Goal: Share content: Share content

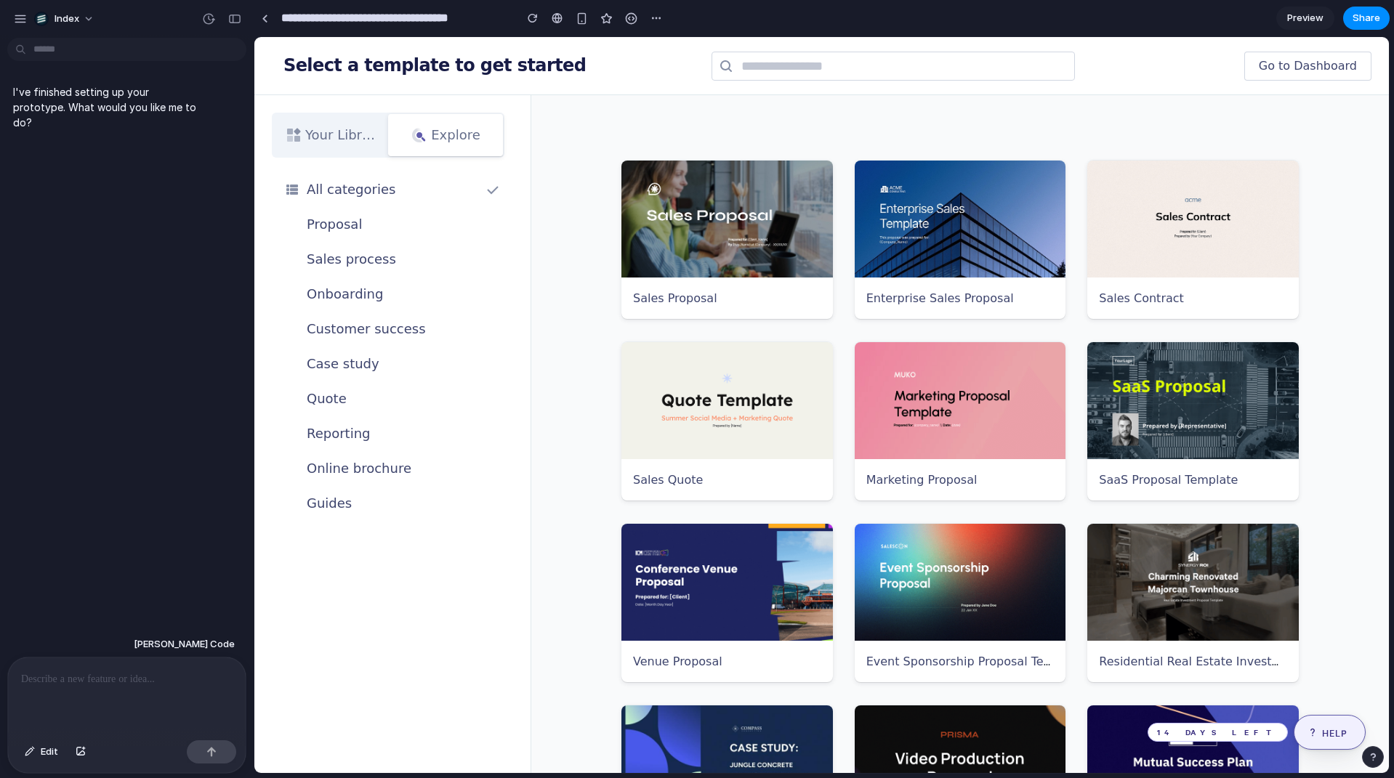
click at [653, 24] on button "button" at bounding box center [656, 18] width 22 height 22
click at [547, 105] on div "Duplicate Delete" at bounding box center [697, 389] width 1394 height 778
click at [452, 76] on div "Select a template to get started Go to Dashboard" at bounding box center [821, 66] width 1134 height 58
click at [473, 108] on div "Your Library Explore" at bounding box center [392, 126] width 276 height 62
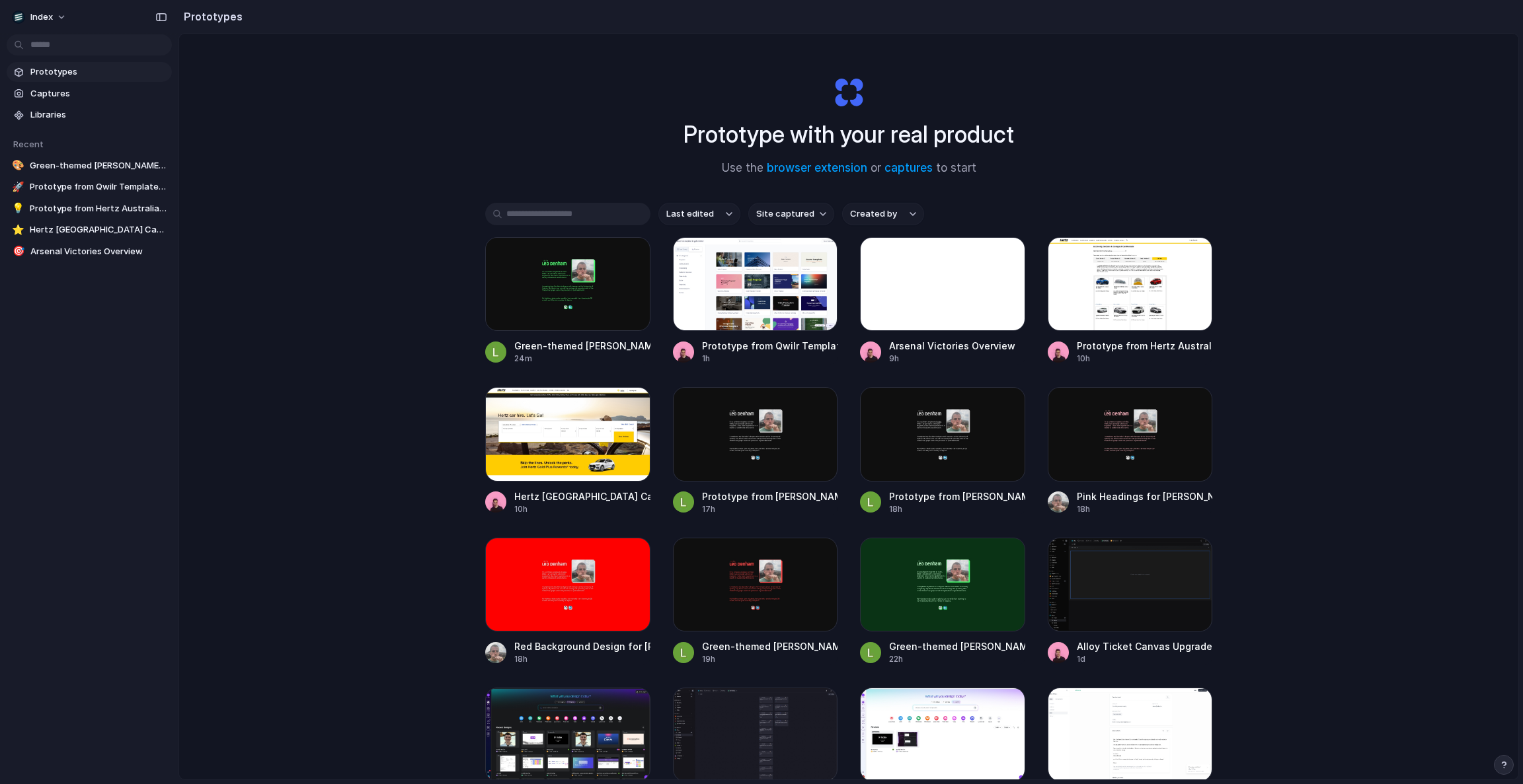
click at [792, 217] on span "Site captured" at bounding box center [785, 214] width 58 height 14
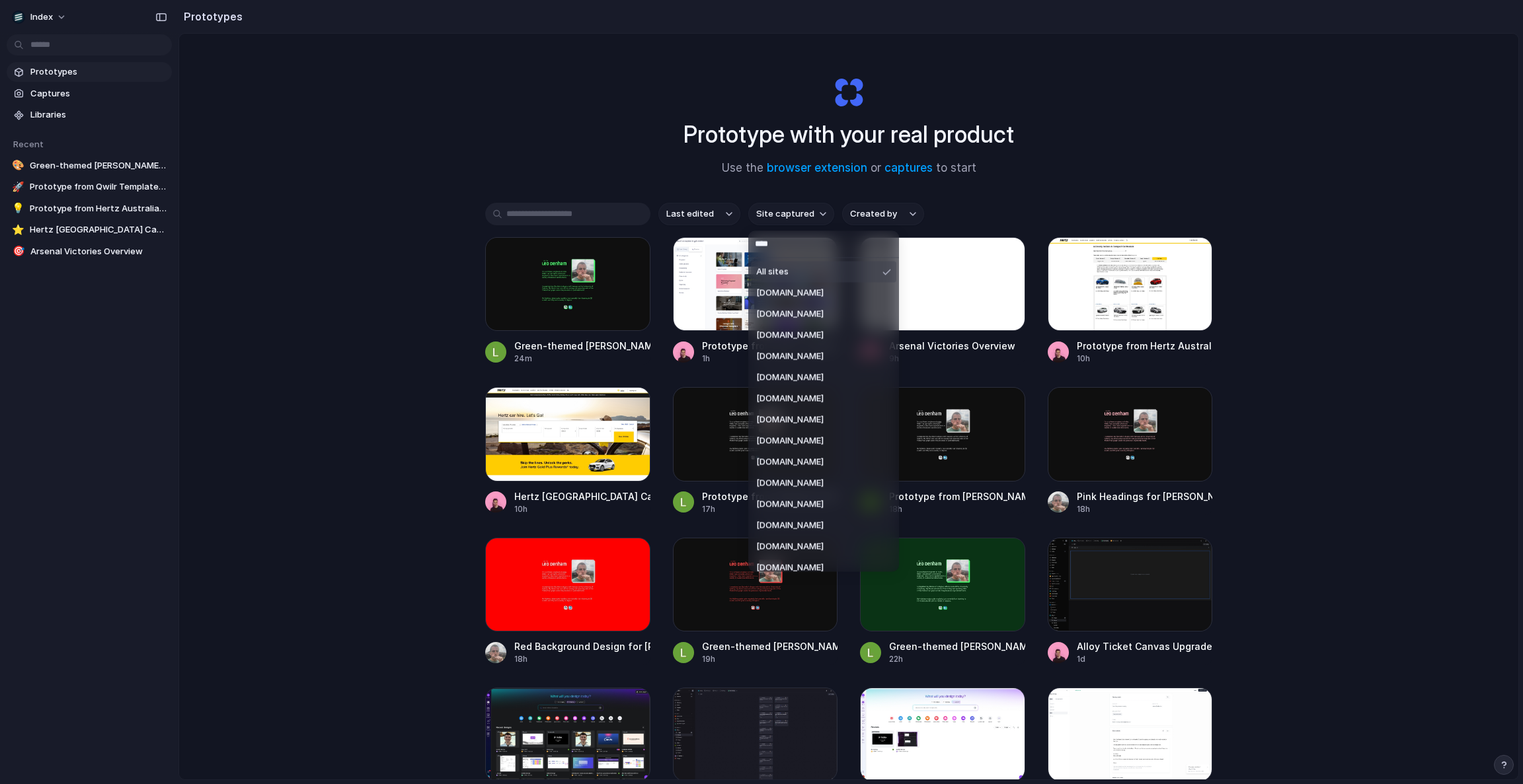
type input "*****"
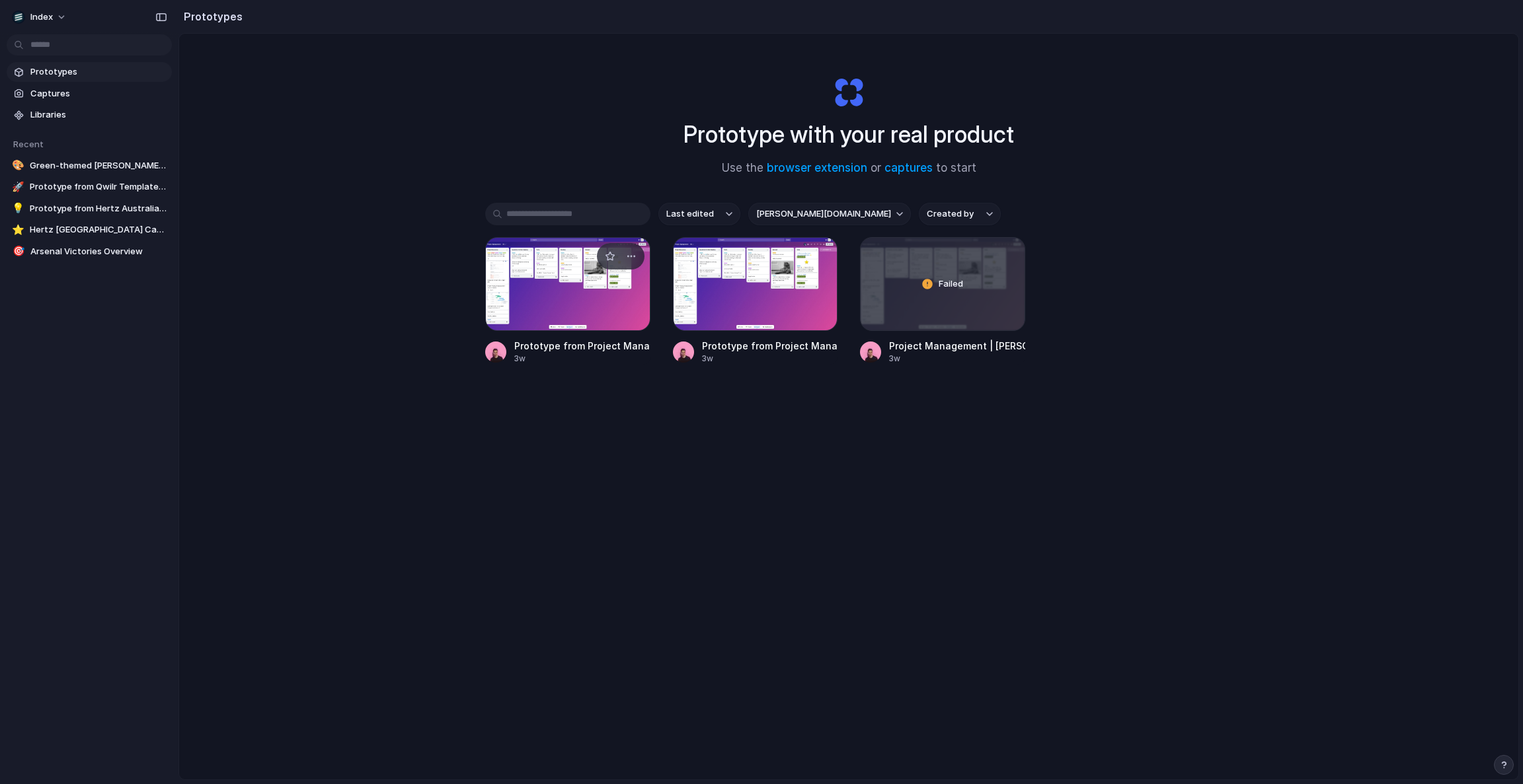
click at [555, 282] on div at bounding box center [568, 284] width 166 height 94
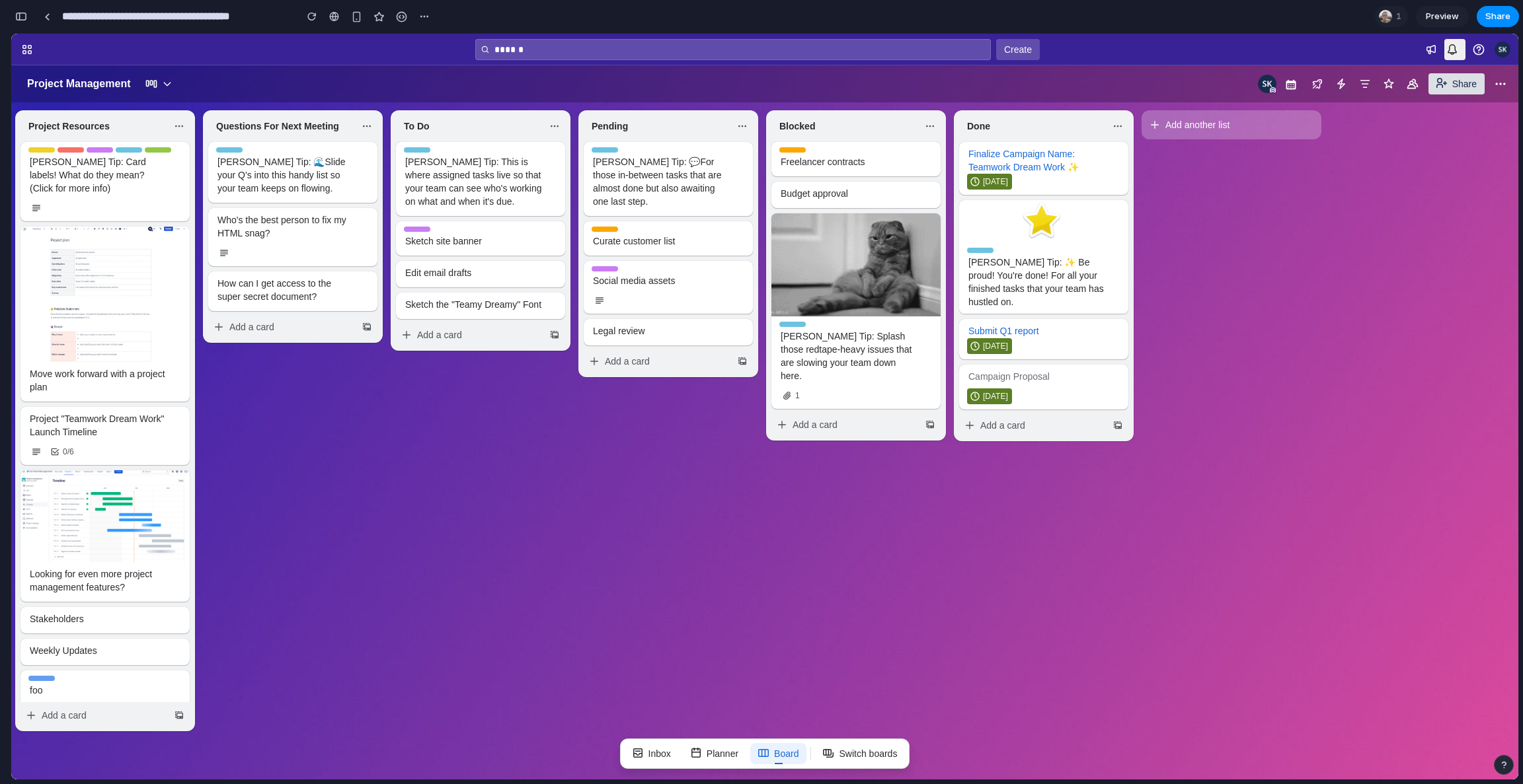
drag, startPoint x: 472, startPoint y: 233, endPoint x: 1466, endPoint y: 67, distance: 1007.8
click at [1488, 6] on button "Share" at bounding box center [1498, 16] width 43 height 21
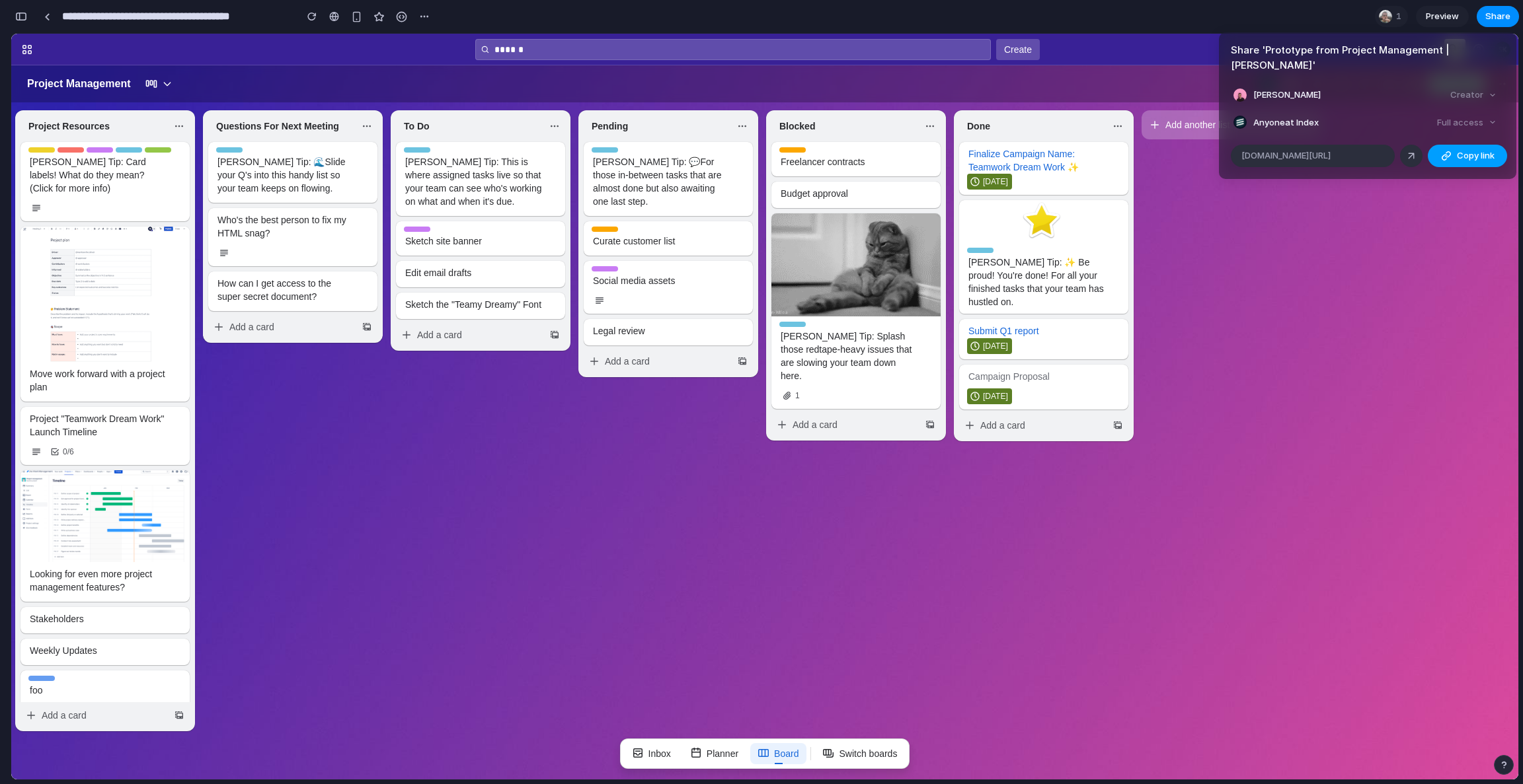
click at [1442, 151] on div "button" at bounding box center [1447, 156] width 11 height 11
click at [536, 469] on div "Share ' Prototype from Project Management | [PERSON_NAME] ' [PERSON_NAME] Creat…" at bounding box center [762, 392] width 1523 height 784
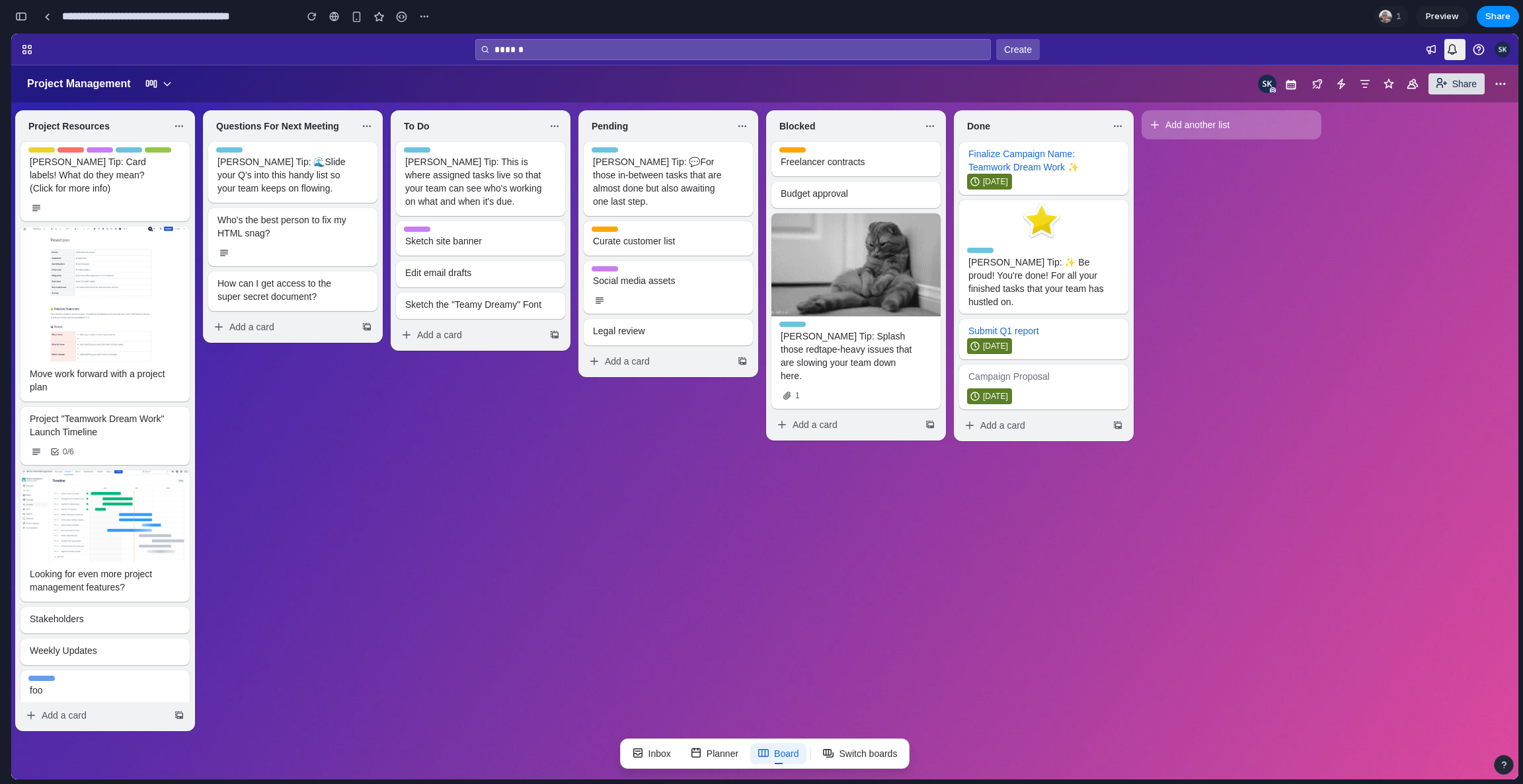
click at [543, 390] on li "To Do [PERSON_NAME] Tip [PERSON_NAME] Tip: This is where assigned tasks live so…" at bounding box center [480, 420] width 187 height 621
click at [652, 752] on span "Inbox" at bounding box center [660, 754] width 23 height 14
click at [712, 753] on span "Planner" at bounding box center [722, 754] width 32 height 14
click at [836, 758] on button "Switch boards" at bounding box center [860, 753] width 90 height 21
drag, startPoint x: 98, startPoint y: 463, endPoint x: 31, endPoint y: 41, distance: 427.3
